Goal: Check status: Check status

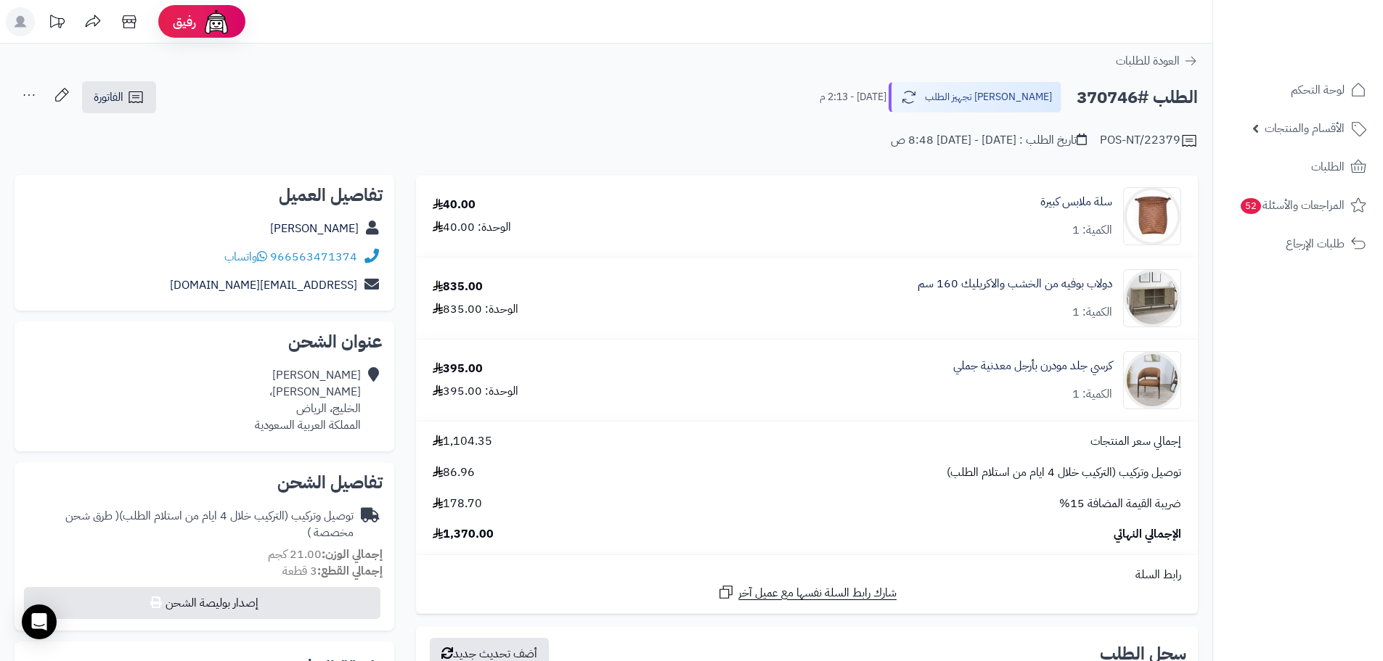
click at [1101, 95] on h2 "الطلب #370746" at bounding box center [1136, 98] width 121 height 30
copy h2 "370746"
click at [1047, 474] on span "توصيل وتركيب (التركيب خلال 4 ايام من استلام الطلب)" at bounding box center [1063, 472] width 234 height 17
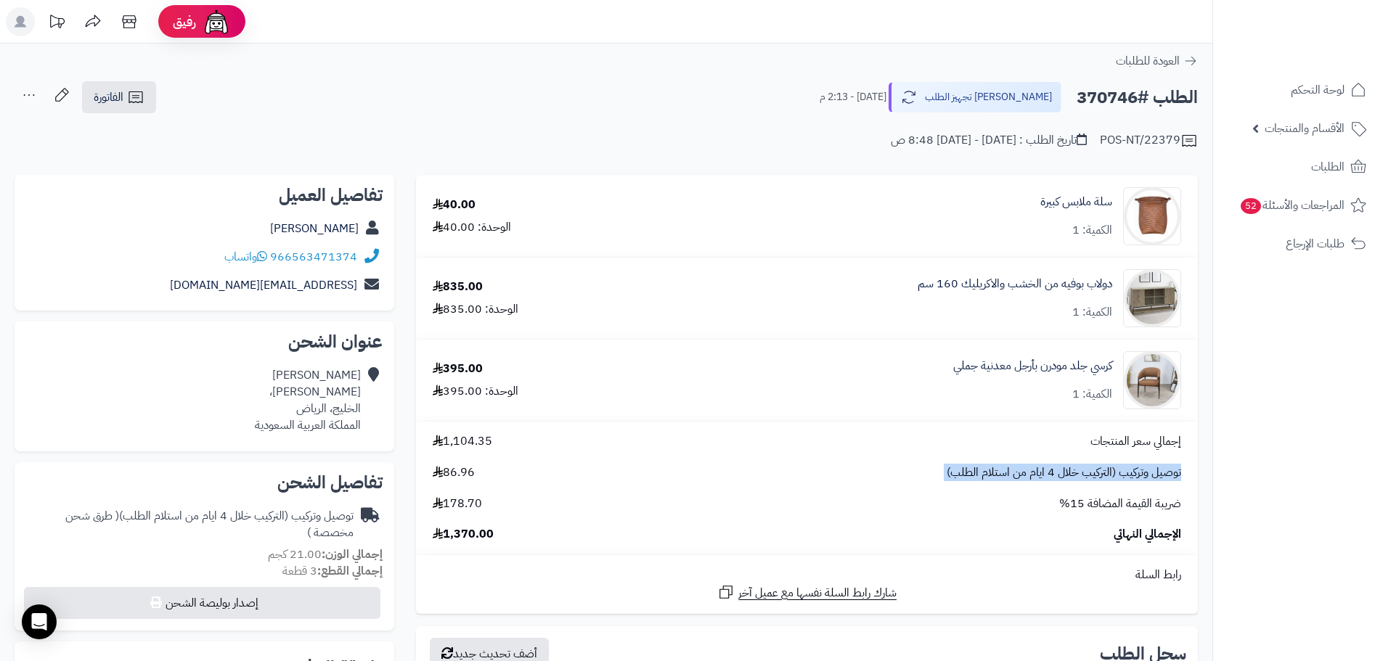
click at [1047, 474] on span "توصيل وتركيب (التركيب خلال 4 ايام من استلام الطلب)" at bounding box center [1063, 472] width 234 height 17
copy div "توصيل وتركيب (التركيب خلال 4 ايام من استلام الطلب)"
click at [1321, 147] on ul "لوحة التحكم الأقسام والمنتجات المنتجات الأقسام الماركات مواصفات المنتجات مواصفا…" at bounding box center [1298, 167] width 170 height 189
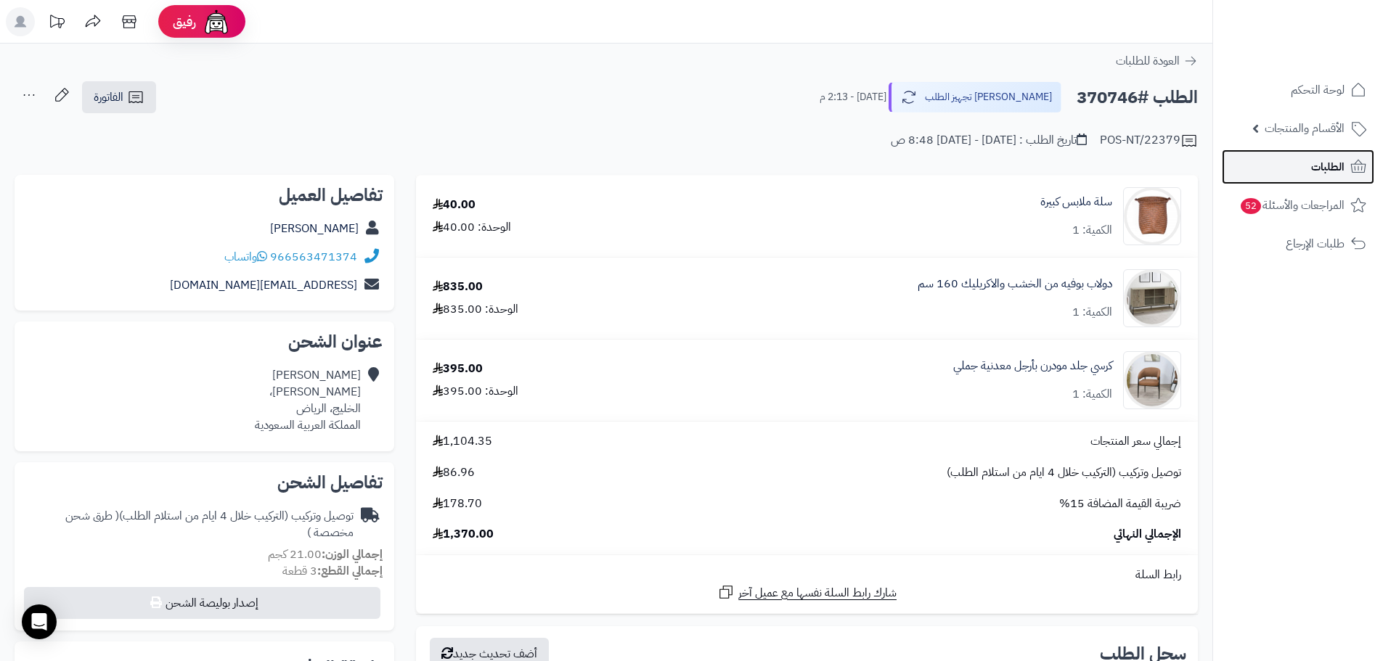
click at [1323, 163] on span "الطلبات" at bounding box center [1327, 167] width 33 height 20
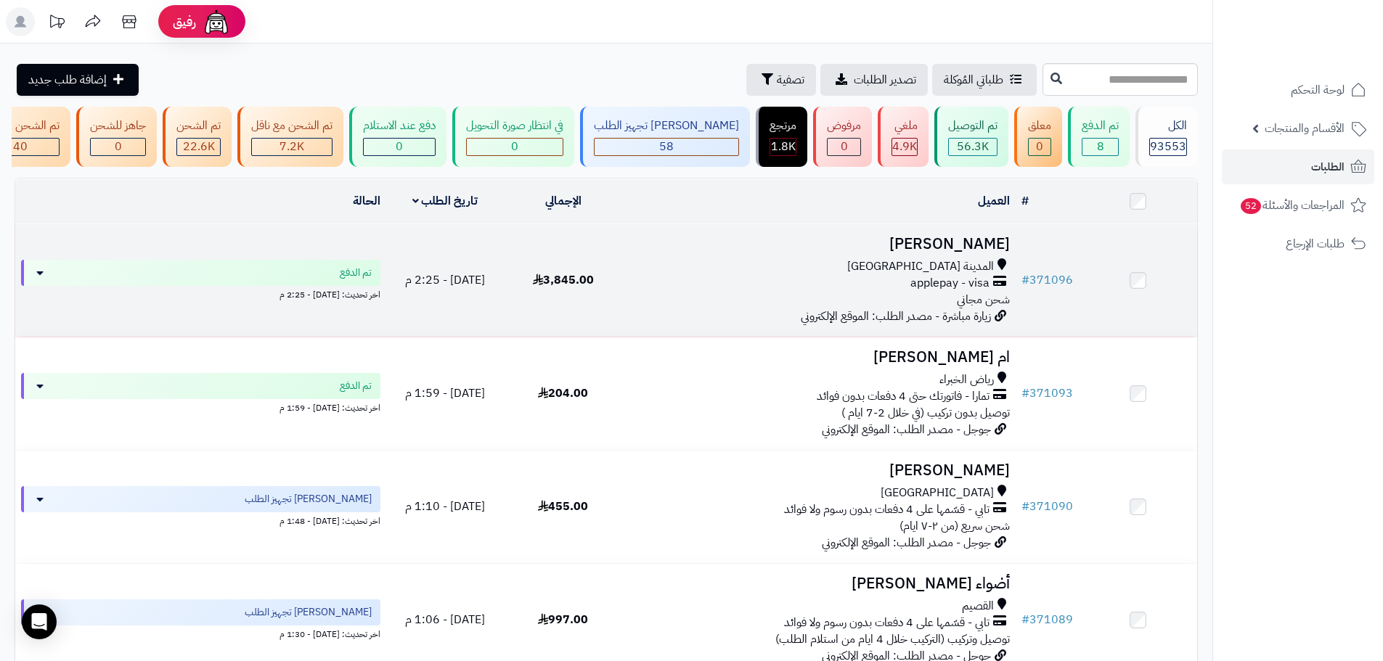
click at [693, 271] on div "المدينة المنورة" at bounding box center [819, 266] width 382 height 17
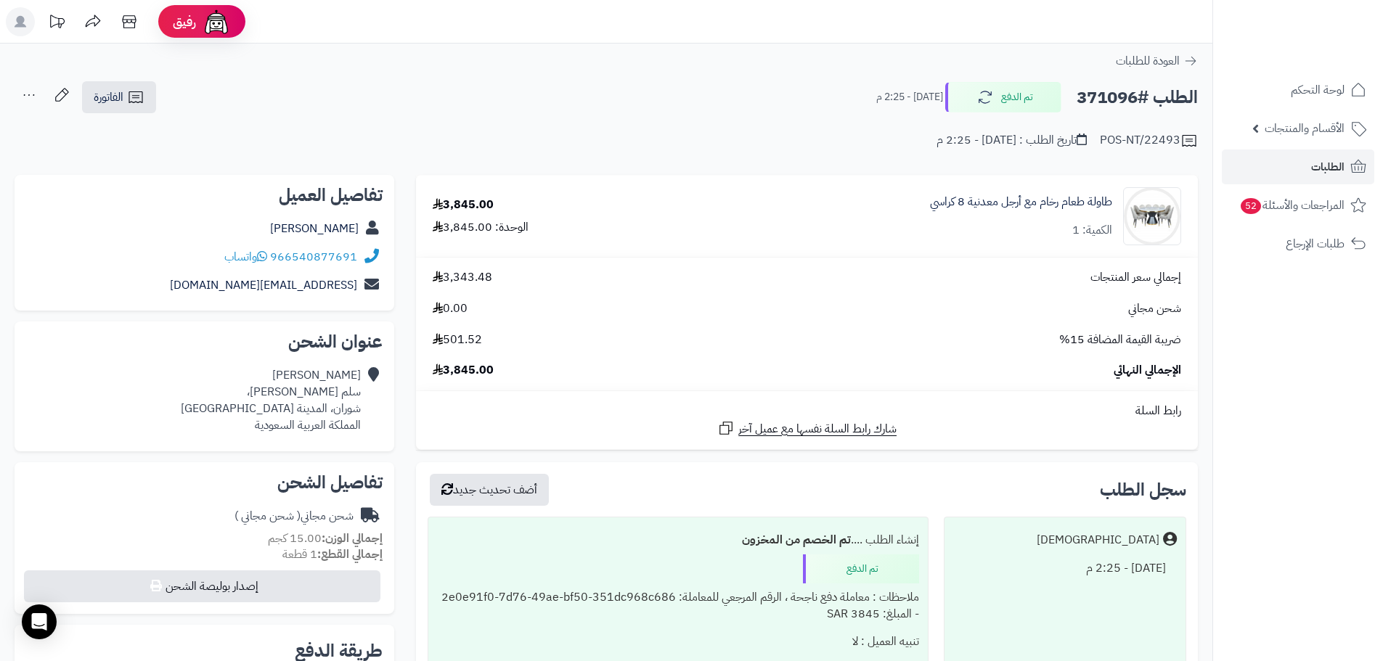
click at [1110, 102] on h2 "الطلب #371096" at bounding box center [1136, 98] width 121 height 30
copy h2 "371096"
click at [1065, 213] on div "طاولة طعام رخام مع أرجل معدنية 8 كراسي الكمية: 1" at bounding box center [1021, 216] width 182 height 45
click at [1073, 200] on link "طاولة طعام رخام مع أرجل معدنية 8 كراسي" at bounding box center [1021, 202] width 182 height 17
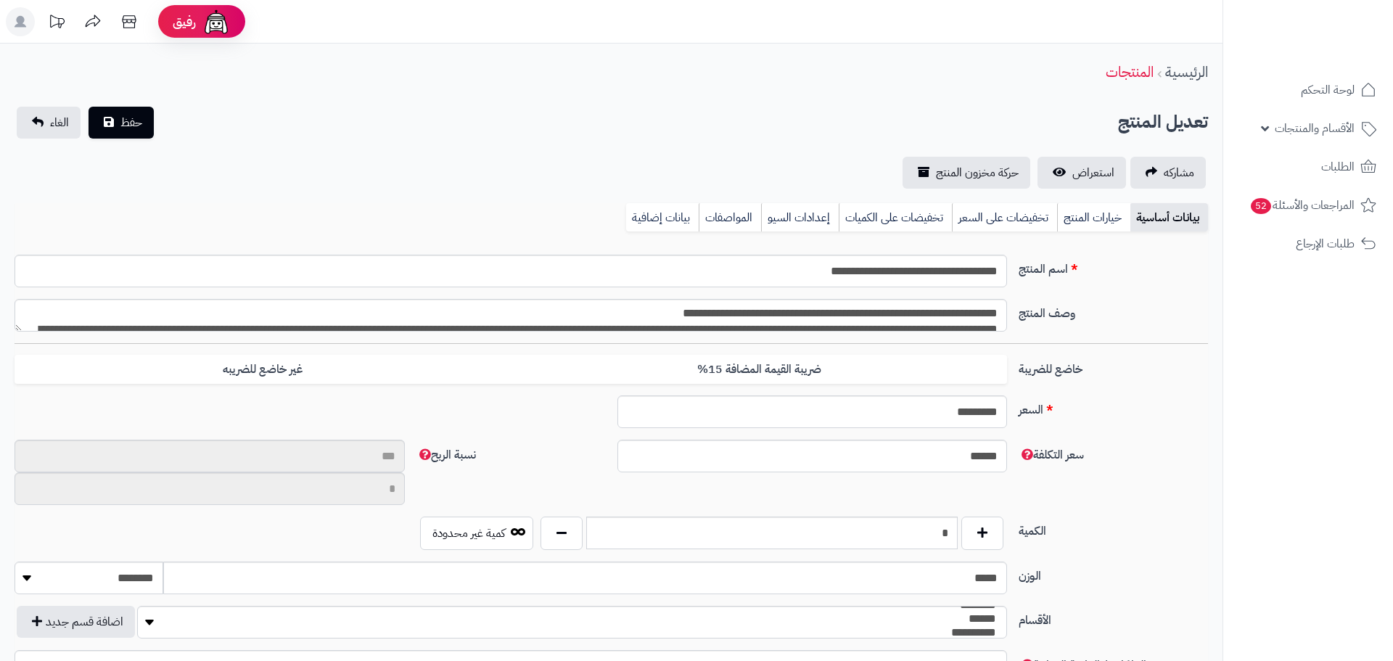
type input "**"
type input "**********"
type input "*******"
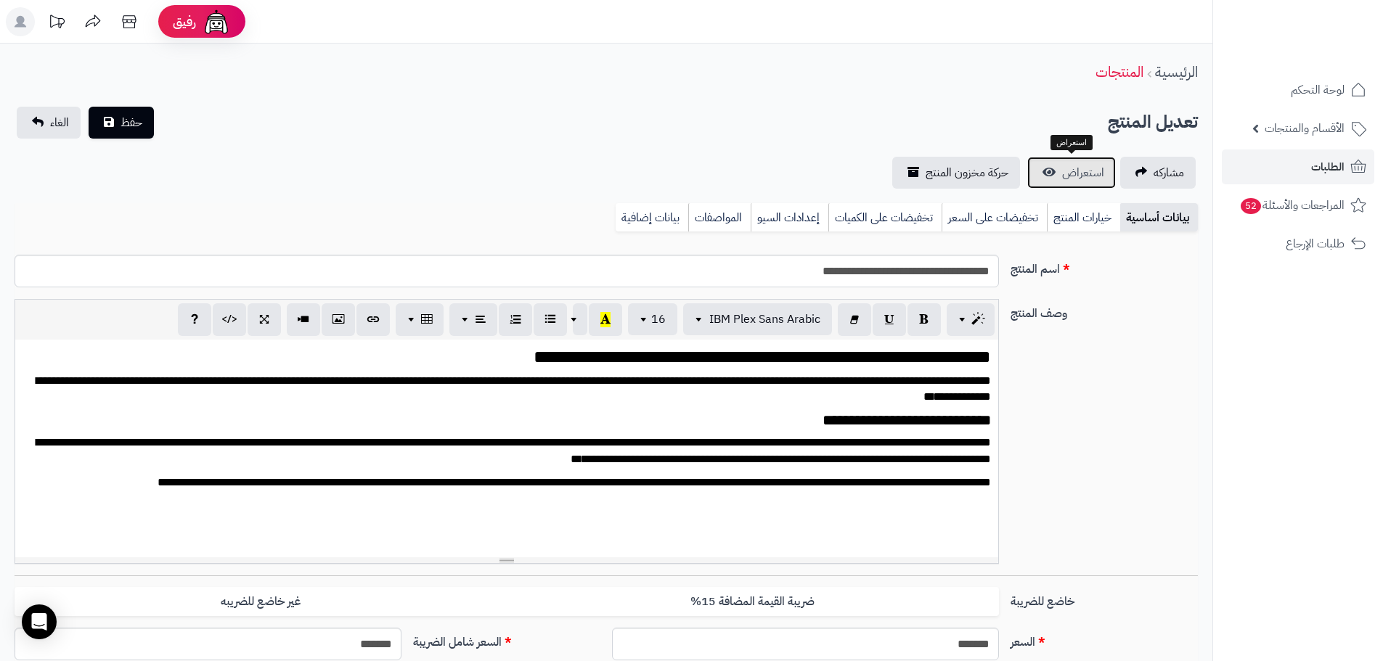
click at [1081, 169] on span "استعراض" at bounding box center [1083, 172] width 42 height 17
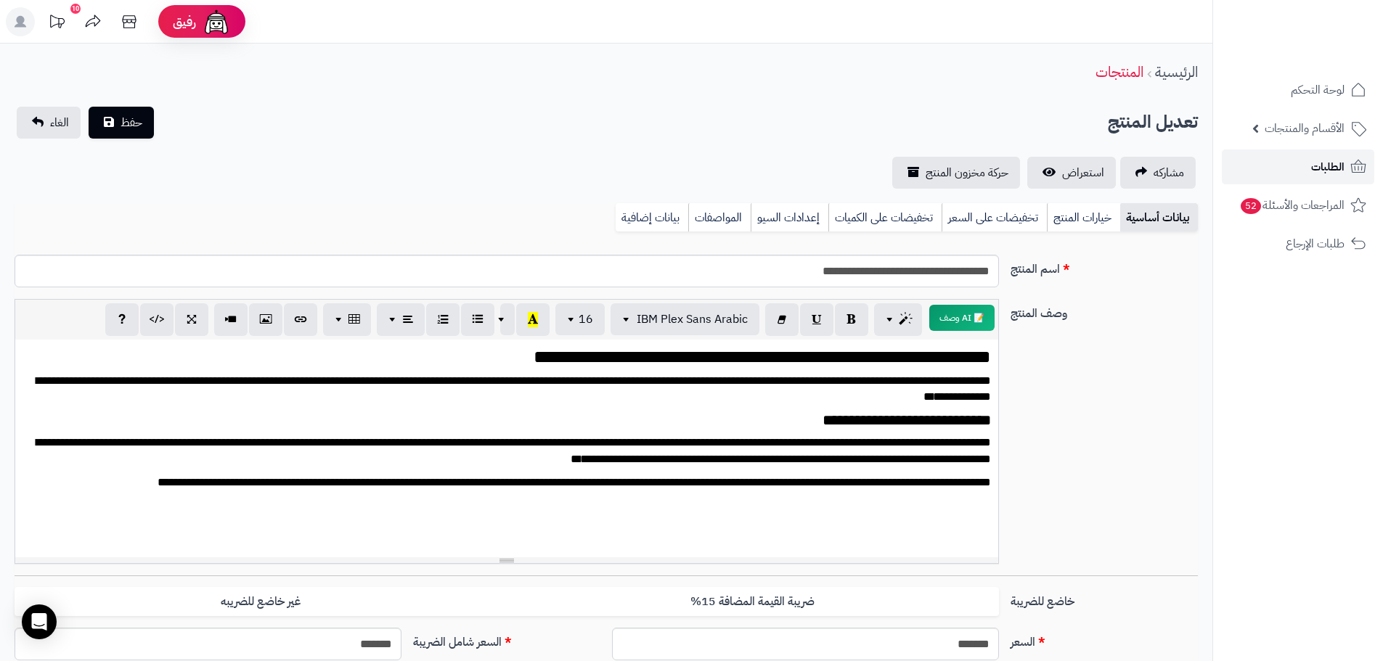
click at [1330, 163] on span "الطلبات" at bounding box center [1327, 167] width 33 height 20
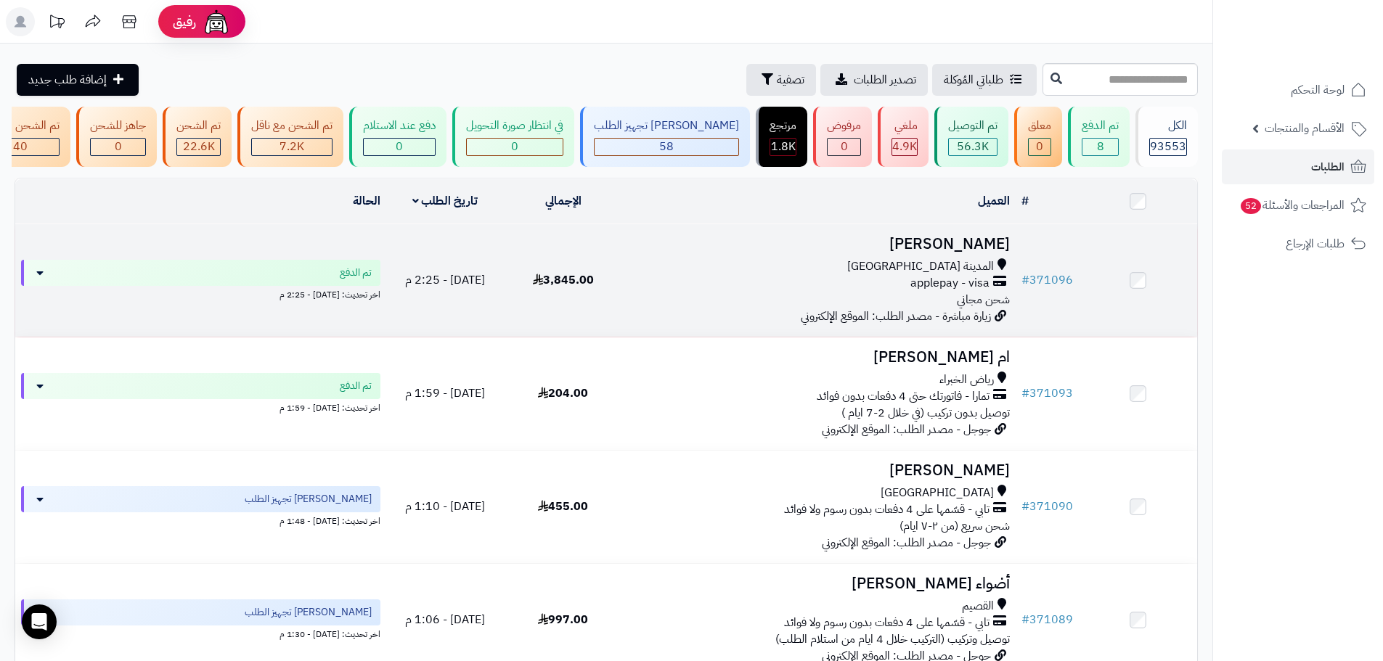
click at [838, 325] on span "زيارة مباشرة - مصدر الطلب: الموقع الإلكتروني" at bounding box center [895, 316] width 190 height 17
click at [831, 324] on span "زيارة مباشرة - مصدر الطلب: الموقع الإلكتروني" at bounding box center [895, 316] width 190 height 17
click at [583, 298] on td "3,845.00" at bounding box center [563, 280] width 118 height 112
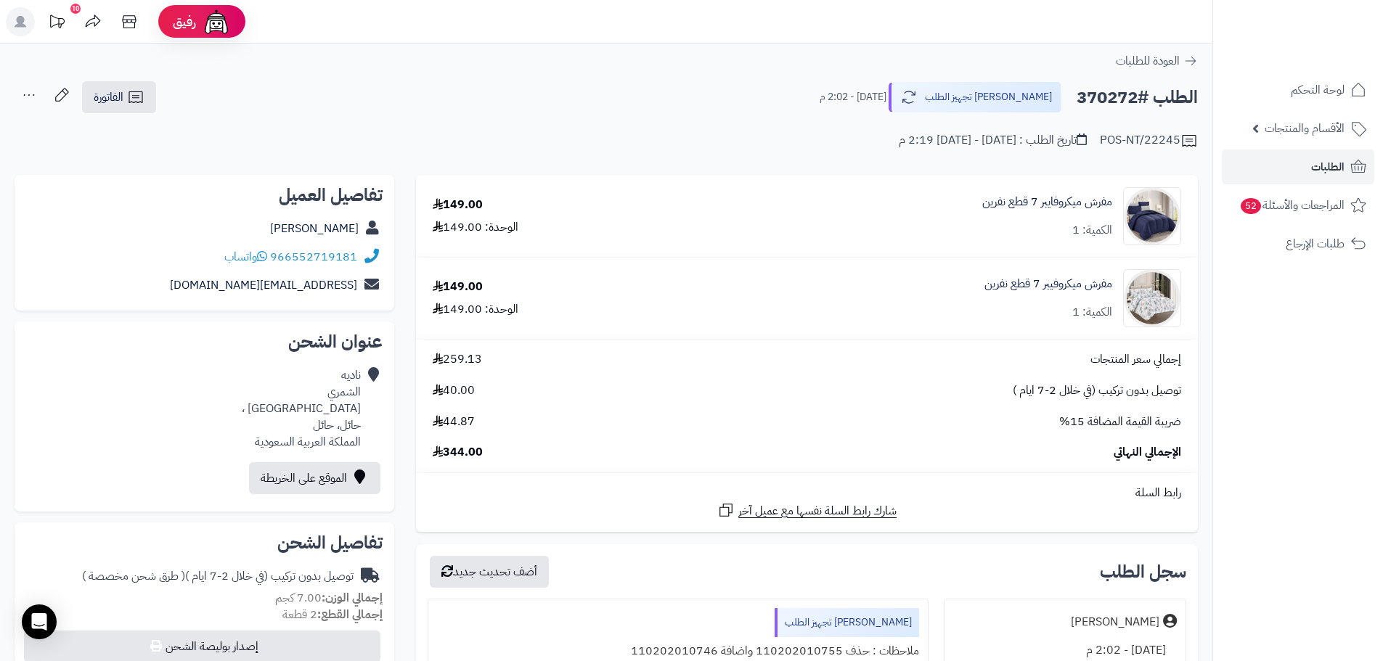
click at [1100, 98] on h2 "الطلب #370272" at bounding box center [1136, 98] width 121 height 30
copy h2 "370272"
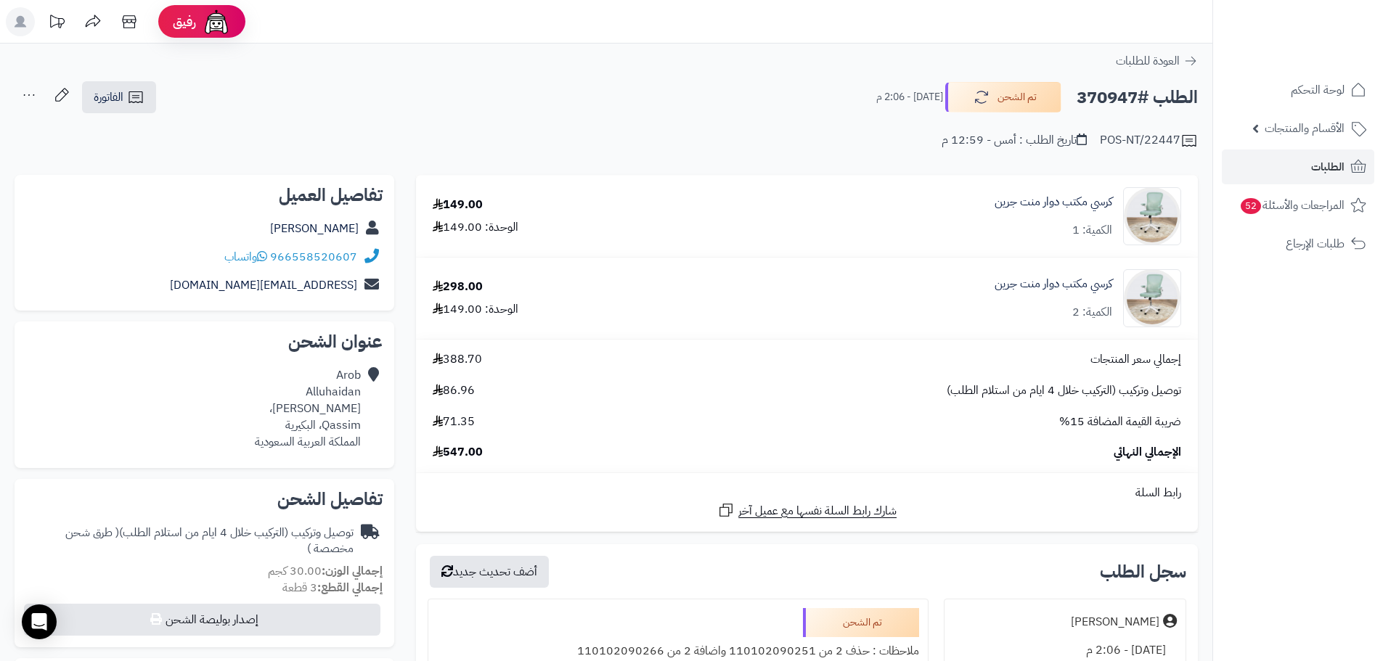
click at [1108, 94] on h2 "الطلب #370947" at bounding box center [1136, 98] width 121 height 30
copy h2 "370947"
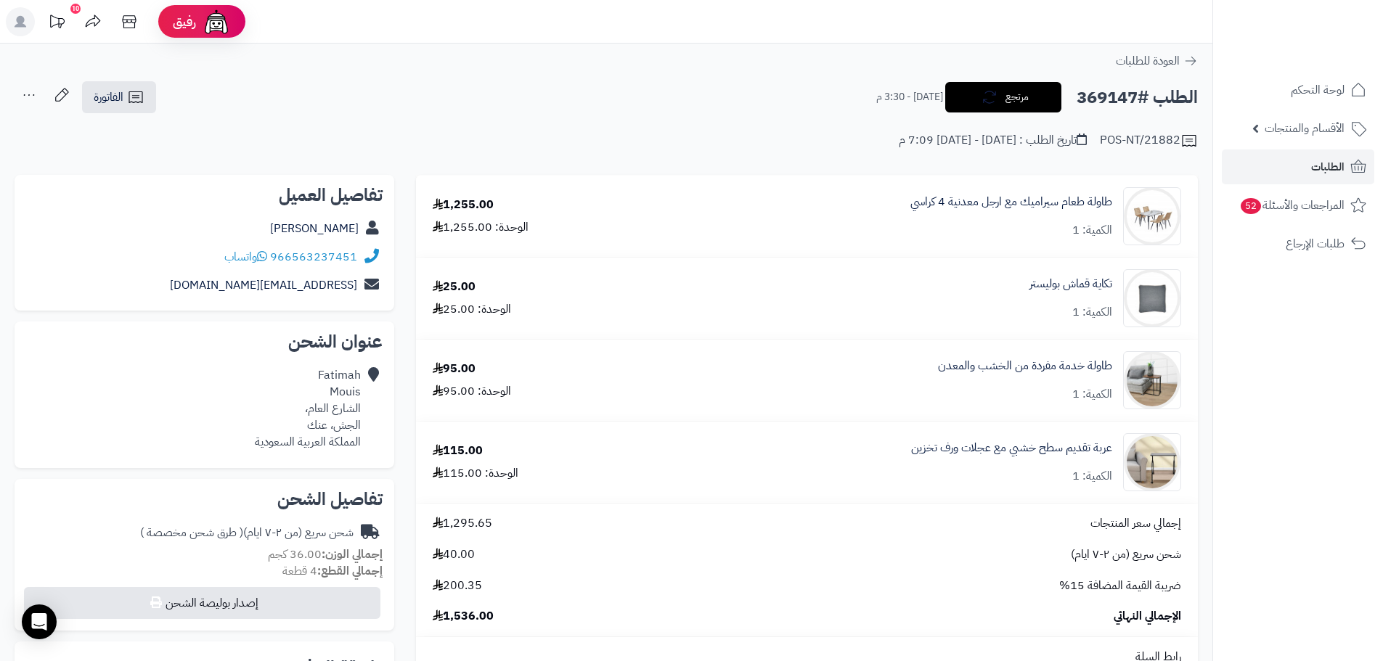
click at [1105, 96] on h2 "الطلب #369147" at bounding box center [1136, 98] width 121 height 30
copy h2 "369147"
